Goal: Task Accomplishment & Management: Use online tool/utility

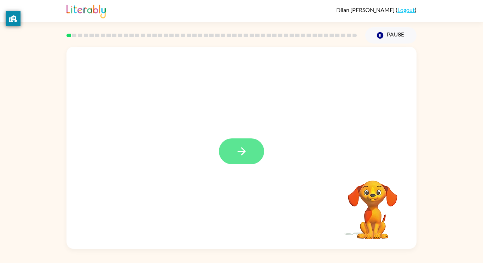
click at [236, 146] on icon "button" at bounding box center [241, 151] width 12 height 12
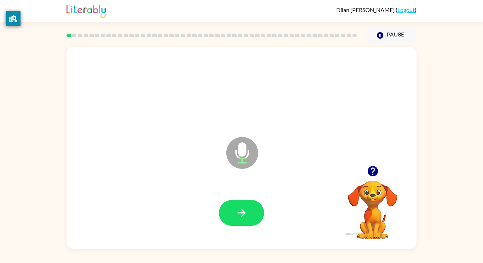
click at [219, 207] on div at bounding box center [241, 213] width 45 height 26
click at [233, 207] on button "button" at bounding box center [241, 213] width 45 height 26
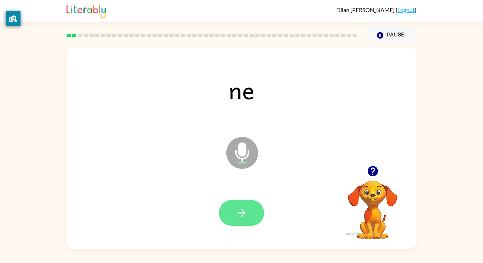
click at [239, 210] on icon "button" at bounding box center [241, 212] width 12 height 12
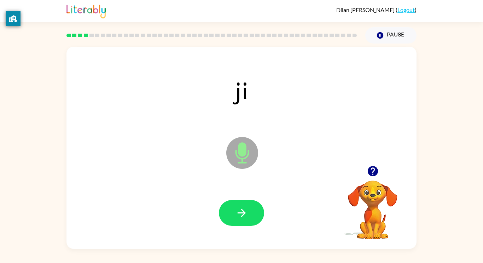
click at [239, 210] on icon "button" at bounding box center [241, 212] width 12 height 12
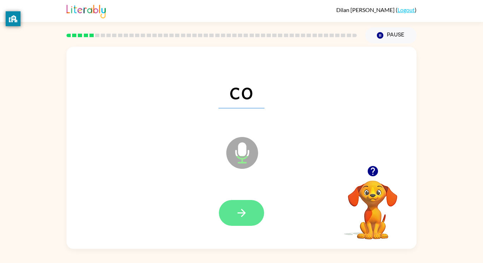
click at [240, 210] on icon "button" at bounding box center [241, 212] width 12 height 12
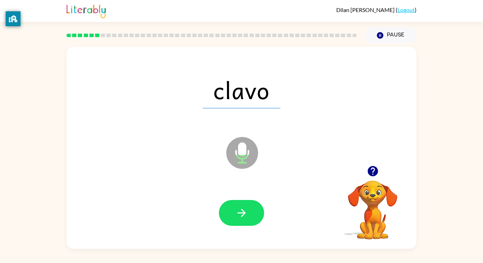
click at [225, 197] on div at bounding box center [242, 213] width 336 height 58
click at [228, 204] on button "button" at bounding box center [241, 213] width 45 height 26
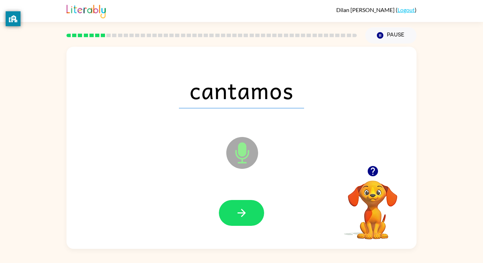
click at [228, 204] on button "button" at bounding box center [241, 213] width 45 height 26
click at [228, 204] on div at bounding box center [241, 213] width 45 height 26
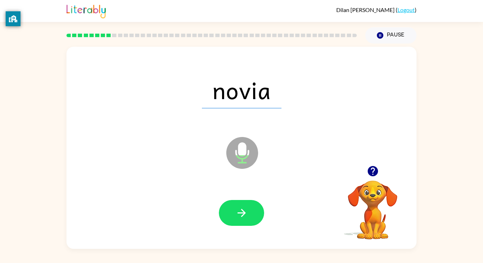
click at [228, 204] on button "button" at bounding box center [241, 213] width 45 height 26
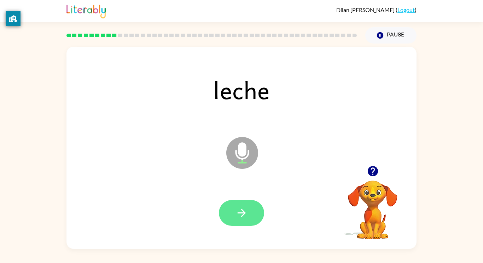
click at [230, 205] on button "button" at bounding box center [241, 213] width 45 height 26
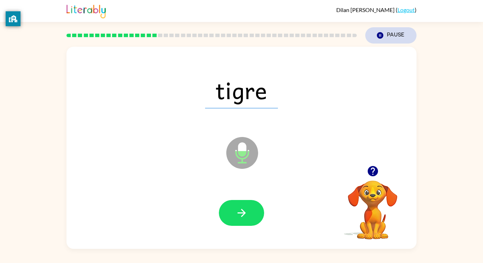
click at [394, 42] on button "Pause Pause" at bounding box center [390, 35] width 51 height 16
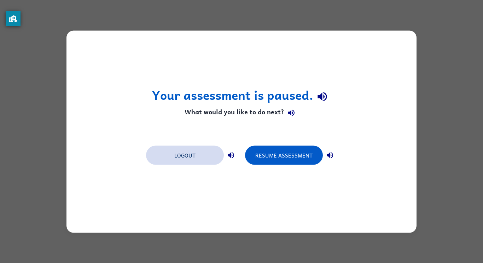
click at [195, 147] on button "Logout" at bounding box center [185, 154] width 78 height 19
